Goal: Transaction & Acquisition: Obtain resource

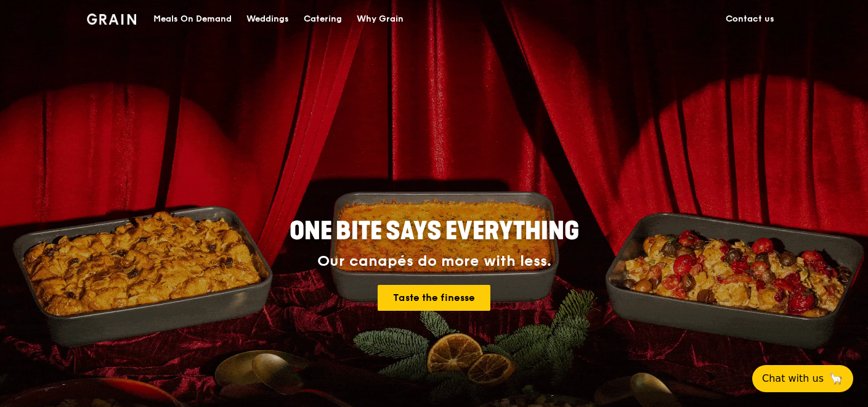
click at [320, 17] on div "Catering" at bounding box center [323, 19] width 38 height 37
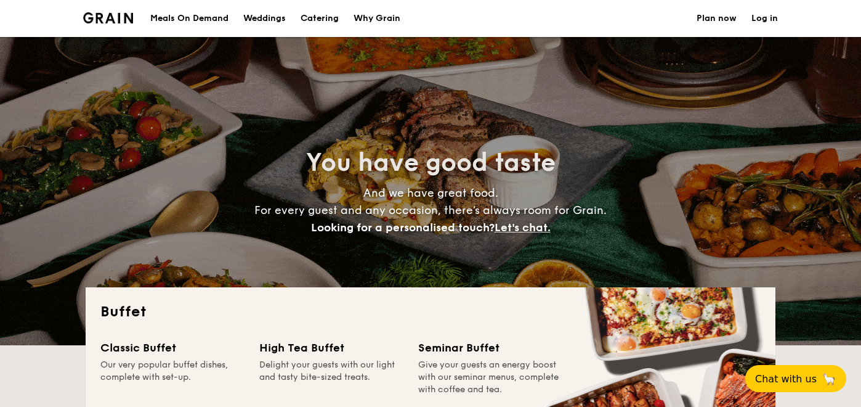
select select
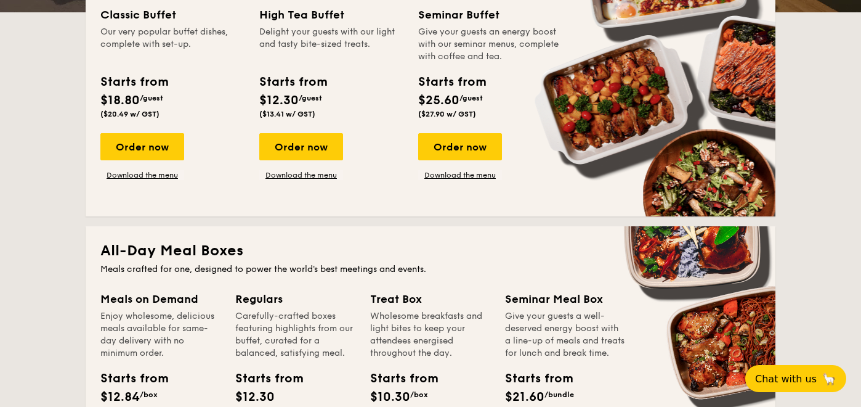
scroll to position [342, 0]
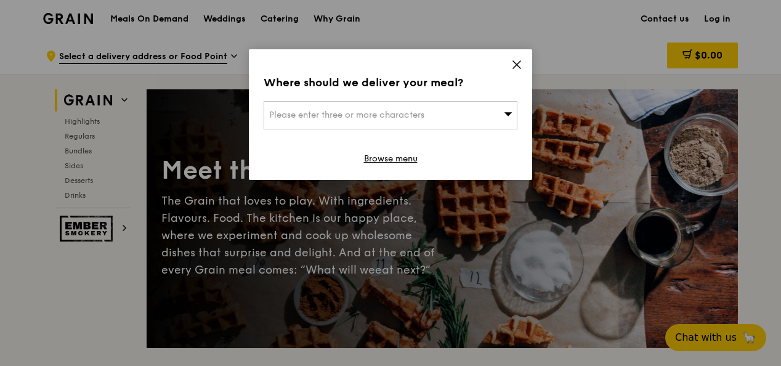
click at [516, 60] on icon at bounding box center [516, 64] width 11 height 11
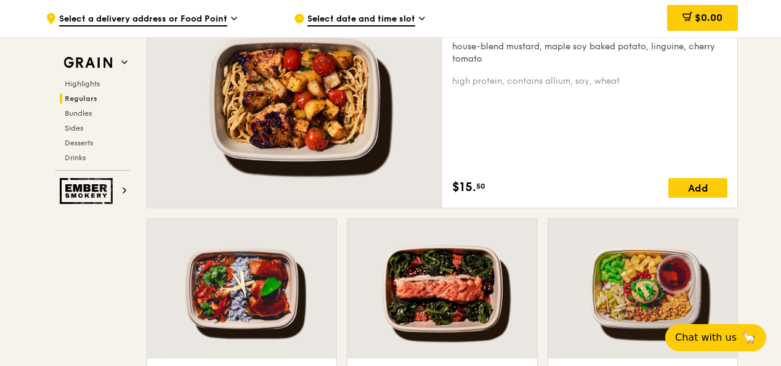
scroll to position [1048, 0]
